Goal: Use online tool/utility: Utilize a website feature to perform a specific function

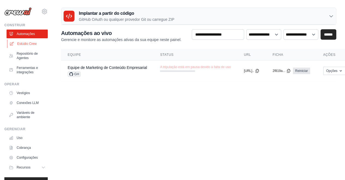
click at [32, 44] on font "Estúdio Crew" at bounding box center [26, 44] width 19 height 4
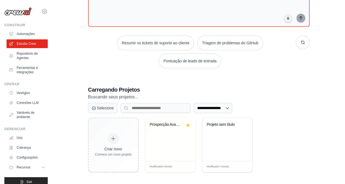
scroll to position [53, 0]
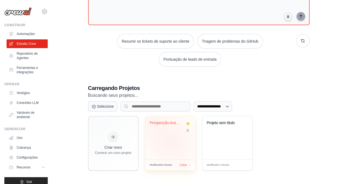
click at [174, 141] on div "Prospecção Avancada Café Le Verdon ..." at bounding box center [170, 137] width 50 height 43
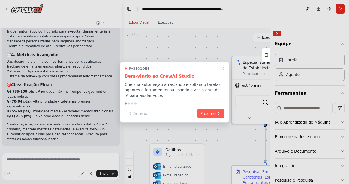
scroll to position [6812, 0]
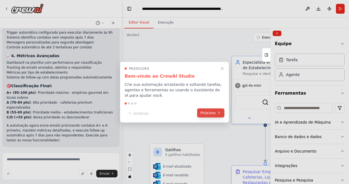
click at [209, 113] on font "Próximo" at bounding box center [208, 112] width 15 height 4
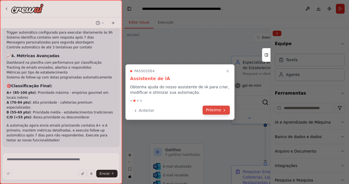
click at [210, 109] on font "Próximo" at bounding box center [213, 110] width 15 height 4
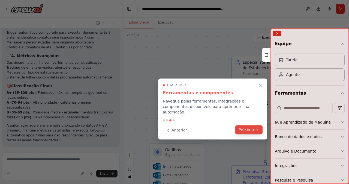
click at [245, 127] on font "Próximo" at bounding box center [246, 129] width 15 height 4
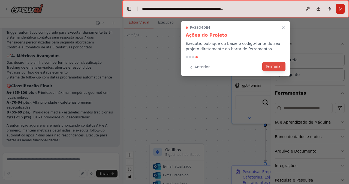
click at [273, 67] on font "Terminar" at bounding box center [274, 66] width 17 height 4
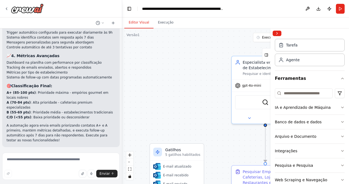
scroll to position [0, 0]
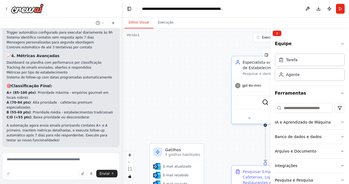
click at [189, 121] on div ".deletable-edge-delete-btn { width: 20px; height: 20px; border: 0px solid #ffff…" at bounding box center [235, 105] width 227 height 155
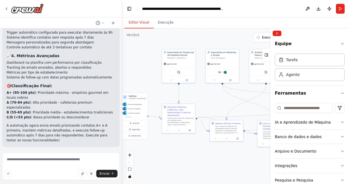
drag, startPoint x: 185, startPoint y: 73, endPoint x: 140, endPoint y: 68, distance: 45.8
click at [140, 68] on div ".deletable-edge-delete-btn { width: 20px; height: 20px; border: 0px solid #ffff…" at bounding box center [235, 105] width 227 height 155
click at [129, 154] on icon "ampliar" at bounding box center [129, 154] width 3 height 3
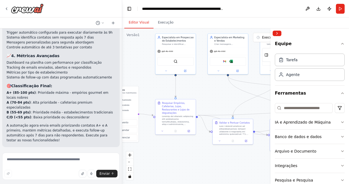
drag, startPoint x: 159, startPoint y: 154, endPoint x: 163, endPoint y: 147, distance: 8.7
click at [166, 149] on div ".deletable-edge-delete-btn { width: 20px; height: 20px; border: 0px solid #ffff…" at bounding box center [235, 105] width 227 height 155
click at [189, 127] on button at bounding box center [187, 129] width 11 height 4
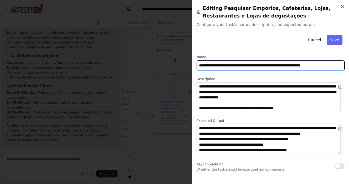
click at [252, 65] on input "**********" at bounding box center [271, 65] width 148 height 10
click at [277, 66] on input "**********" at bounding box center [271, 65] width 148 height 10
type input "**********"
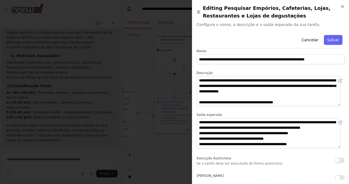
scroll to position [7, 0]
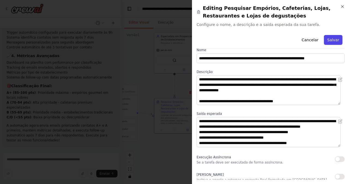
click at [330, 41] on font "Salvar" at bounding box center [334, 40] width 12 height 4
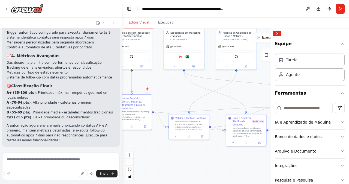
drag, startPoint x: 228, startPoint y: 98, endPoint x: 186, endPoint y: 95, distance: 42.7
click at [184, 95] on div ".deletable-edge-delete-btn { width: 20px; height: 20px; border: 0px solid #ffff…" at bounding box center [235, 105] width 227 height 155
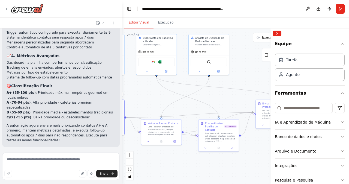
drag, startPoint x: 254, startPoint y: 94, endPoint x: 228, endPoint y: 100, distance: 26.4
click at [228, 100] on div ".deletable-edge-delete-btn { width: 20px; height: 20px; border: 0px solid #ffff…" at bounding box center [235, 105] width 227 height 155
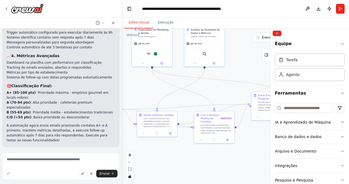
drag, startPoint x: 261, startPoint y: 76, endPoint x: 257, endPoint y: 67, distance: 9.3
click at [257, 67] on div ".deletable-edge-delete-btn { width: 20px; height: 20px; border: 0px solid #ffff…" at bounding box center [235, 105] width 227 height 155
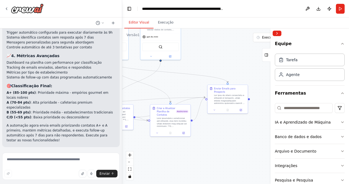
drag, startPoint x: 248, startPoint y: 141, endPoint x: 204, endPoint y: 135, distance: 44.5
click at [204, 135] on div ".deletable-edge-delete-btn { width: 20px; height: 20px; border: 0px solid #ffff…" at bounding box center [235, 105] width 227 height 155
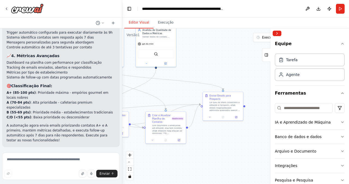
drag, startPoint x: 230, startPoint y: 140, endPoint x: 230, endPoint y: 145, distance: 5.7
click at [230, 145] on div ".deletable-edge-delete-btn { width: 20px; height: 20px; border: 0px solid #ffff…" at bounding box center [235, 105] width 227 height 155
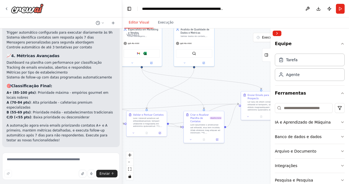
drag, startPoint x: 207, startPoint y: 144, endPoint x: 246, endPoint y: 144, distance: 38.2
click at [246, 144] on div ".deletable-edge-delete-btn { width: 20px; height: 20px; border: 0px solid #ffff…" at bounding box center [235, 105] width 227 height 155
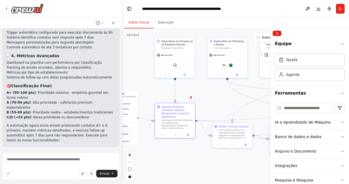
drag, startPoint x: 157, startPoint y: 154, endPoint x: 243, endPoint y: 166, distance: 86.5
click at [243, 166] on div ".deletable-edge-delete-btn { width: 20px; height: 20px; border: 0px solid #ffff…" at bounding box center [235, 105] width 227 height 155
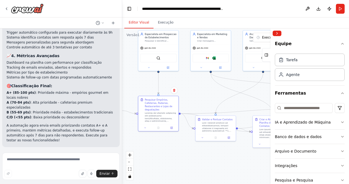
drag, startPoint x: 199, startPoint y: 163, endPoint x: 187, endPoint y: 158, distance: 13.0
click at [187, 158] on div ".deletable-edge-delete-btn { width: 20px; height: 20px; border: 0px solid #ffff…" at bounding box center [235, 105] width 227 height 155
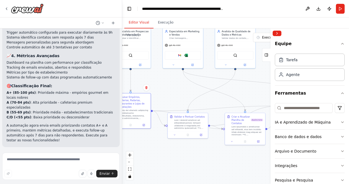
drag, startPoint x: 234, startPoint y: 168, endPoint x: 206, endPoint y: 163, distance: 27.7
click at [206, 165] on div ".deletable-edge-delete-btn { width: 20px; height: 20px; border: 0px solid #ffff…" at bounding box center [235, 105] width 227 height 155
drag, startPoint x: 231, startPoint y: 164, endPoint x: 238, endPoint y: 157, distance: 9.8
click at [220, 160] on div ".deletable-edge-delete-btn { width: 20px; height: 20px; border: 0px solid #ffff…" at bounding box center [235, 105] width 227 height 155
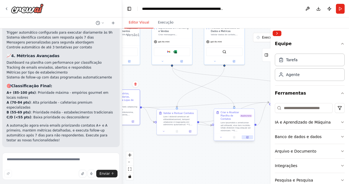
click at [248, 139] on button at bounding box center [247, 137] width 11 height 4
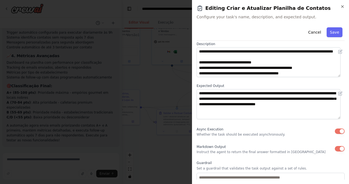
scroll to position [55, 0]
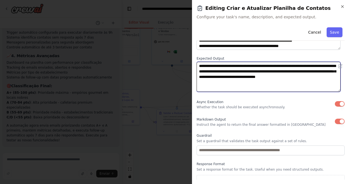
click at [214, 65] on textarea "**********" at bounding box center [269, 77] width 144 height 30
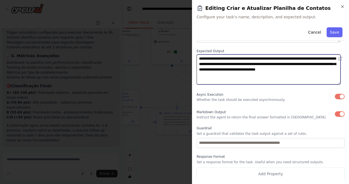
scroll to position [0, 0]
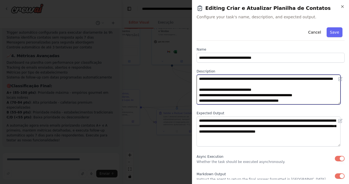
click at [232, 92] on textarea at bounding box center [269, 90] width 144 height 30
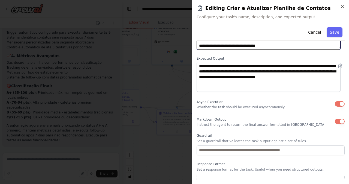
scroll to position [62, 0]
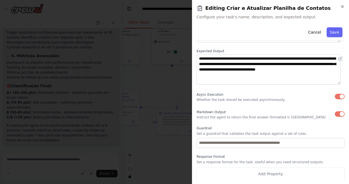
click at [194, 87] on div "**********" at bounding box center [270, 92] width 157 height 184
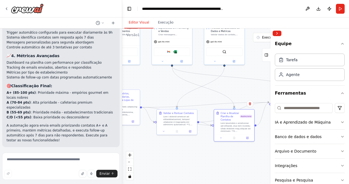
drag, startPoint x: 227, startPoint y: 88, endPoint x: 240, endPoint y: 88, distance: 13.4
click at [241, 88] on div ".deletable-edge-delete-btn { width: 20px; height: 20px; border: 0px solid #ffff…" at bounding box center [235, 105] width 227 height 155
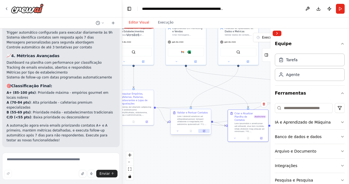
click at [203, 129] on button at bounding box center [204, 131] width 11 height 4
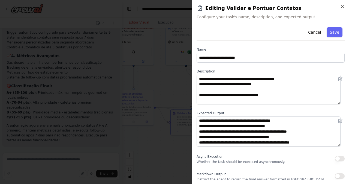
scroll to position [0, 0]
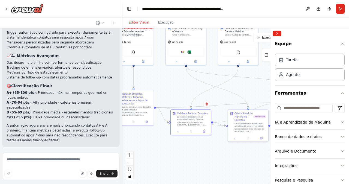
click at [262, 81] on div ".deletable-edge-delete-btn { width: 20px; height: 20px; border: 0px solid #ffff…" at bounding box center [235, 105] width 227 height 155
drag, startPoint x: 256, startPoint y: 91, endPoint x: 276, endPoint y: 82, distance: 22.1
click at [237, 92] on div ".deletable-edge-delete-btn { width: 20px; height: 20px; border: 0px solid #ffff…" at bounding box center [235, 105] width 227 height 155
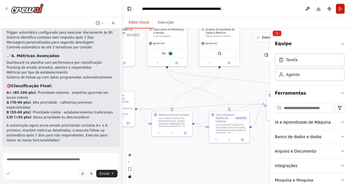
click at [337, 8] on button "Correr" at bounding box center [340, 9] width 9 height 10
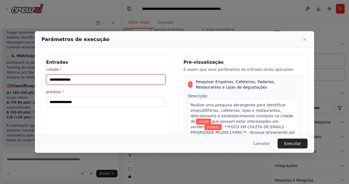
click at [97, 82] on input "cidade *" at bounding box center [106, 79] width 120 height 10
click at [66, 81] on input "cidade *" at bounding box center [106, 79] width 120 height 10
click at [51, 83] on input "cidade *" at bounding box center [106, 79] width 120 height 10
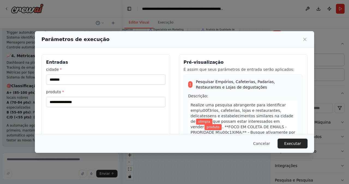
click at [86, 123] on div "Entradas cidade * ******* produto *" at bounding box center [105, 118] width 129 height 129
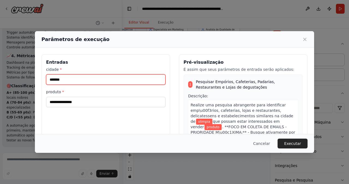
click at [53, 81] on input "*******" at bounding box center [106, 79] width 120 height 10
click at [51, 79] on input "*******" at bounding box center [106, 79] width 120 height 10
click at [51, 81] on input "*******" at bounding box center [106, 79] width 120 height 10
click at [68, 83] on input "*******" at bounding box center [106, 79] width 120 height 10
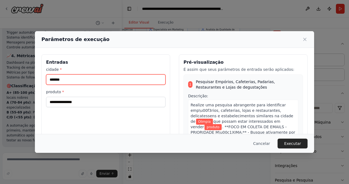
type input "*******"
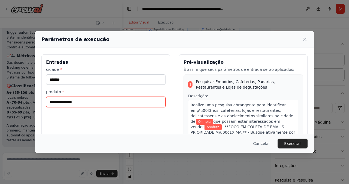
click at [68, 101] on input "produto *" at bounding box center [106, 102] width 120 height 10
type input "**********"
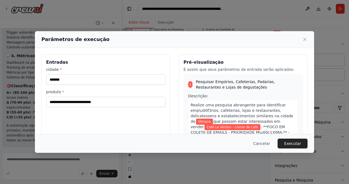
click at [99, 122] on div "**********" at bounding box center [105, 118] width 129 height 129
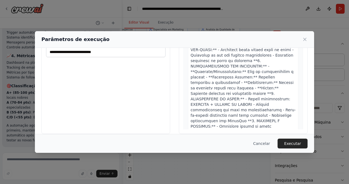
scroll to position [56, 0]
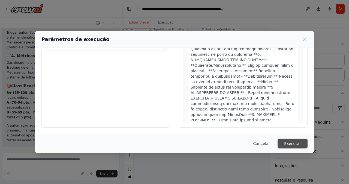
click at [295, 146] on button "Executar" at bounding box center [293, 143] width 30 height 10
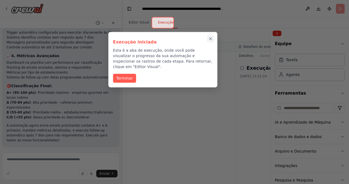
click at [213, 38] on button "Passo a passo completo" at bounding box center [210, 38] width 7 height 7
click at [213, 37] on div "Eventos Correndo..." at bounding box center [236, 35] width 218 height 12
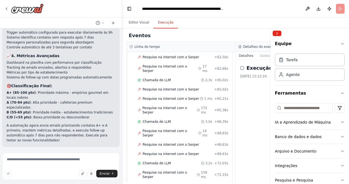
scroll to position [835, 0]
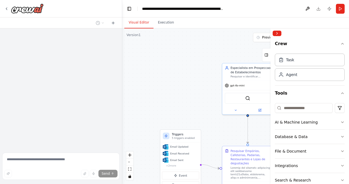
drag, startPoint x: 194, startPoint y: 102, endPoint x: 169, endPoint y: 76, distance: 35.7
click at [159, 69] on div ".deletable-edge-delete-btn { width: 20px; height: 20px; border: 0px solid #ffff…" at bounding box center [235, 105] width 227 height 155
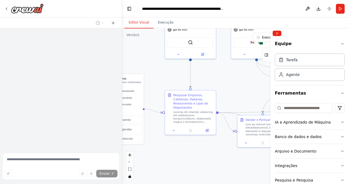
drag, startPoint x: 171, startPoint y: 86, endPoint x: 174, endPoint y: 75, distance: 10.8
click at [149, 64] on div ".deletable-edge-delete-btn { width: 20px; height: 20px; border: 0px solid #ffff…" at bounding box center [235, 105] width 227 height 155
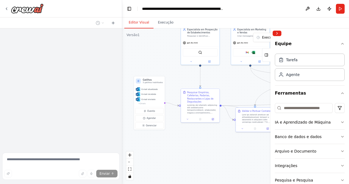
click at [227, 90] on div ".deletable-edge-delete-btn { width: 20px; height: 20px; border: 0px solid #ffff…" at bounding box center [235, 105] width 227 height 155
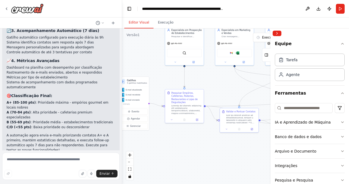
scroll to position [6826, 0]
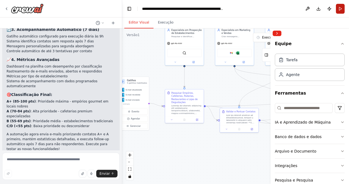
click at [342, 10] on button "Correr" at bounding box center [340, 9] width 9 height 10
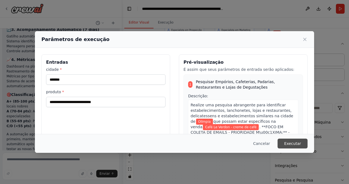
click at [305, 142] on button "Executar" at bounding box center [293, 143] width 30 height 10
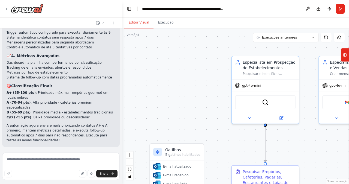
scroll to position [6826, 0]
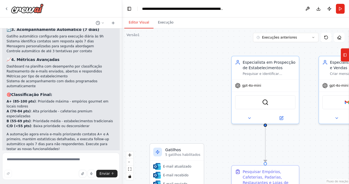
click at [190, 62] on div ".deletable-edge-delete-btn { width: 20px; height: 20px; border: 0px solid #ffff…" at bounding box center [235, 105] width 227 height 155
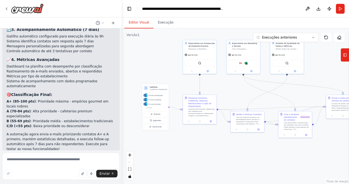
drag, startPoint x: 191, startPoint y: 84, endPoint x: 176, endPoint y: 72, distance: 18.8
click at [176, 72] on div ".deletable-edge-delete-btn { width: 20px; height: 20px; border: 0px solid #ffff…" at bounding box center [235, 105] width 227 height 155
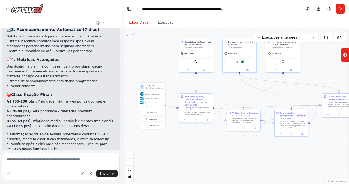
drag, startPoint x: 295, startPoint y: 100, endPoint x: 291, endPoint y: 98, distance: 4.1
click at [291, 98] on div ".deletable-edge-delete-btn { width: 20px; height: 20px; border: 0px solid #ffff…" at bounding box center [235, 105] width 227 height 155
click at [341, 7] on button "Correr" at bounding box center [340, 9] width 9 height 10
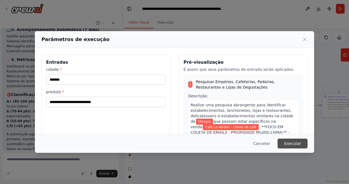
click at [292, 145] on font "Executar" at bounding box center [292, 143] width 17 height 4
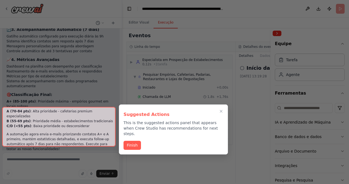
scroll to position [6875, 0]
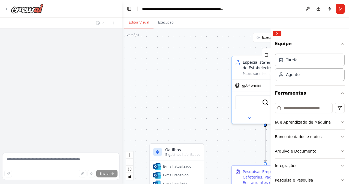
drag, startPoint x: 207, startPoint y: 102, endPoint x: 178, endPoint y: 79, distance: 37.3
click at [178, 80] on div ".deletable-edge-delete-btn { width: 20px; height: 20px; border: 0px solid #ffff…" at bounding box center [235, 105] width 227 height 155
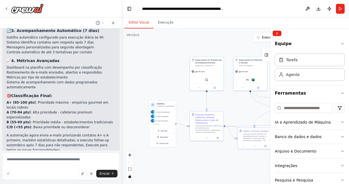
scroll to position [6826, 0]
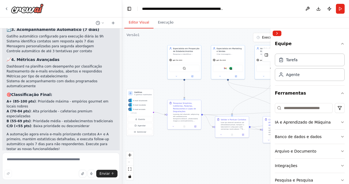
drag, startPoint x: 175, startPoint y: 90, endPoint x: 151, endPoint y: 74, distance: 29.1
click at [151, 75] on div ".deletable-edge-delete-btn { width: 20px; height: 20px; border: 0px solid #ffff…" at bounding box center [235, 105] width 227 height 155
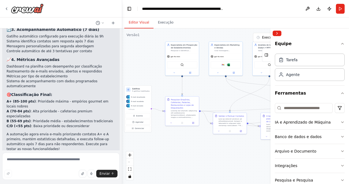
scroll to position [6831, 0]
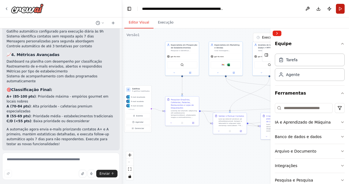
click at [340, 11] on button "Correr" at bounding box center [340, 9] width 9 height 10
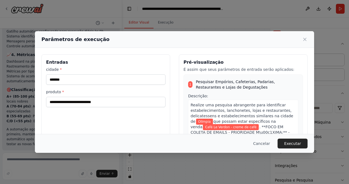
scroll to position [27, 0]
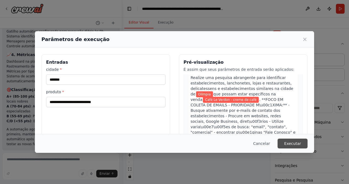
click at [298, 141] on font "Executar" at bounding box center [292, 143] width 17 height 4
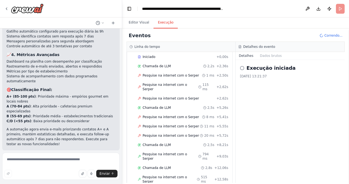
scroll to position [0, 0]
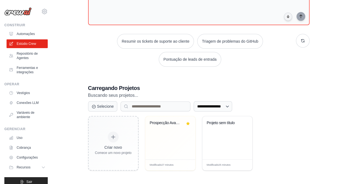
click at [171, 147] on div "Prospecção Avancada Café Le Verdon ..." at bounding box center [170, 137] width 50 height 43
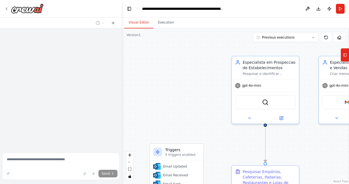
drag, startPoint x: 194, startPoint y: 117, endPoint x: 182, endPoint y: 106, distance: 17.0
click at [182, 106] on div ".deletable-edge-delete-btn { width: 20px; height: 20px; border: 0px solid #ffff…" at bounding box center [235, 105] width 227 height 155
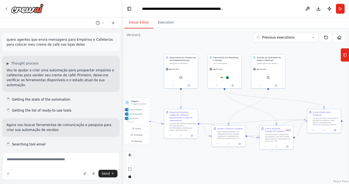
click at [160, 92] on div ".deletable-edge-delete-btn { width: 20px; height: 20px; border: 0px solid #ffff…" at bounding box center [235, 105] width 227 height 155
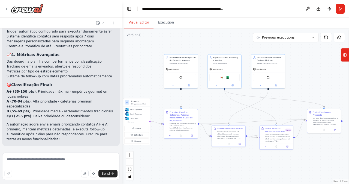
scroll to position [6820, 0]
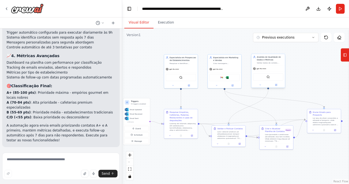
click at [178, 92] on div ".deletable-edge-delete-btn { width: 20px; height: 20px; border: 0px solid #ffff…" at bounding box center [235, 105] width 227 height 155
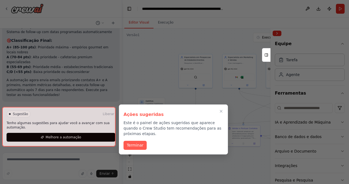
scroll to position [6856, 0]
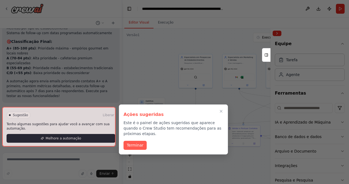
drag, startPoint x: 136, startPoint y: 139, endPoint x: 98, endPoint y: 137, distance: 38.3
click at [136, 143] on font "Terminar" at bounding box center [135, 145] width 17 height 4
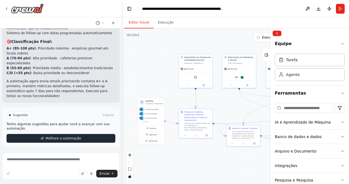
click at [97, 137] on button "Melhore a automação" at bounding box center [61, 138] width 109 height 9
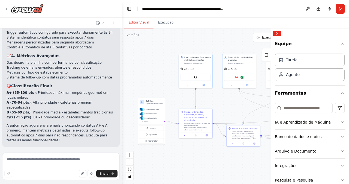
scroll to position [6833, 0]
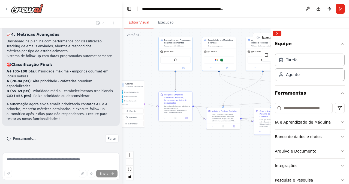
drag, startPoint x: 196, startPoint y: 172, endPoint x: 176, endPoint y: 155, distance: 26.5
click at [176, 155] on div ".deletable-edge-delete-btn { width: 20px; height: 20px; border: 0px solid #ffff…" at bounding box center [235, 105] width 227 height 155
drag, startPoint x: 217, startPoint y: 153, endPoint x: 207, endPoint y: 152, distance: 10.4
click at [207, 152] on div ".deletable-edge-delete-btn { width: 20px; height: 20px; border: 0px solid #ffff…" at bounding box center [235, 105] width 227 height 155
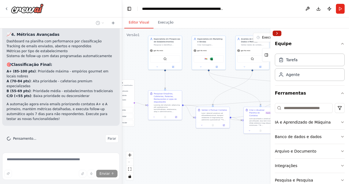
click at [277, 31] on button "Recolher barra lateral direita" at bounding box center [277, 33] width 9 height 5
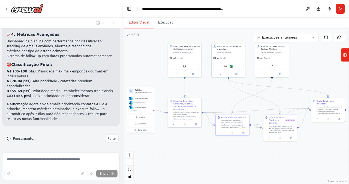
drag, startPoint x: 251, startPoint y: 162, endPoint x: 264, endPoint y: 161, distance: 12.9
click at [264, 161] on div ".deletable-edge-delete-btn { width: 20px; height: 20px; border: 0px solid #ffff…" at bounding box center [235, 105] width 227 height 155
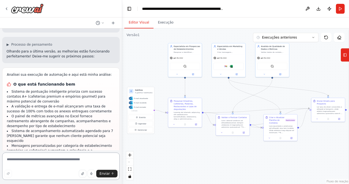
scroll to position [7045, 0]
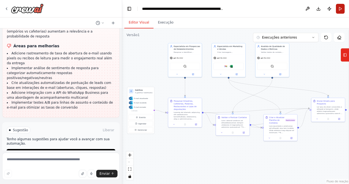
click at [342, 10] on button "Correr" at bounding box center [340, 9] width 9 height 10
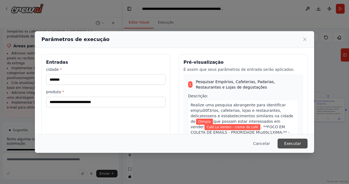
click at [291, 141] on font "Executar" at bounding box center [292, 143] width 17 height 5
